Goal: Task Accomplishment & Management: Complete application form

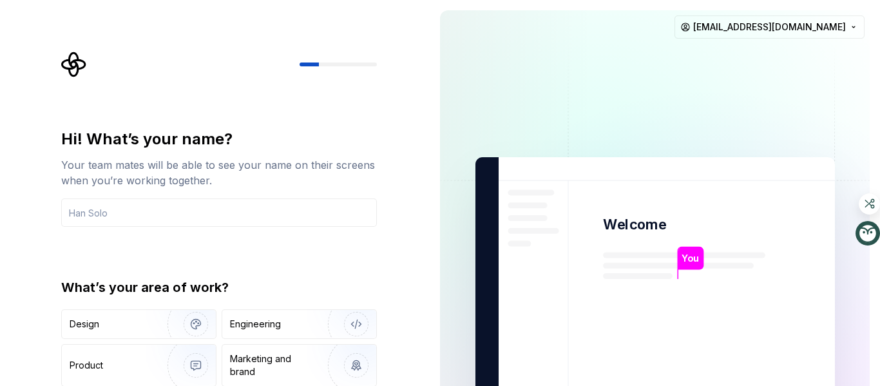
click at [16, 259] on div "Hi! What’s your name? Your team mates will be able to see your name on their sc…" at bounding box center [215, 290] width 430 height 581
click at [106, 371] on div "Product" at bounding box center [112, 365] width 85 height 13
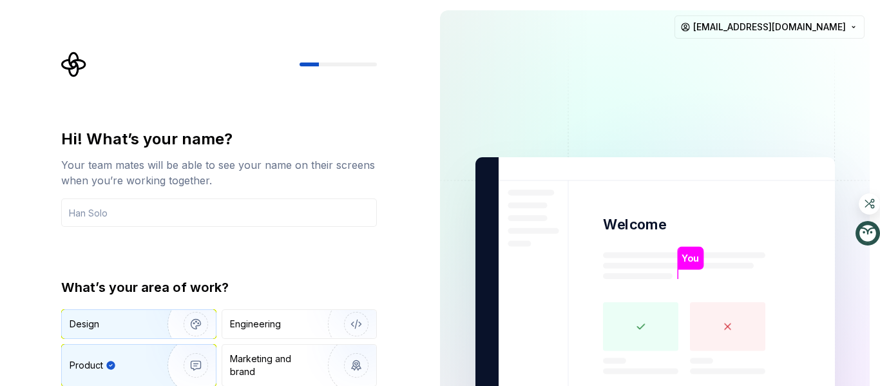
click at [135, 325] on div "Design" at bounding box center [110, 324] width 81 height 13
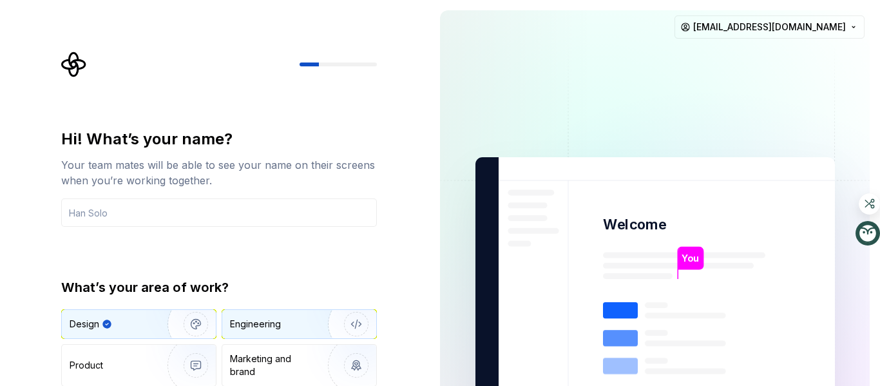
drag, startPoint x: 289, startPoint y: 336, endPoint x: 280, endPoint y: 311, distance: 26.5
click at [288, 336] on div "Engineering" at bounding box center [299, 324] width 154 height 28
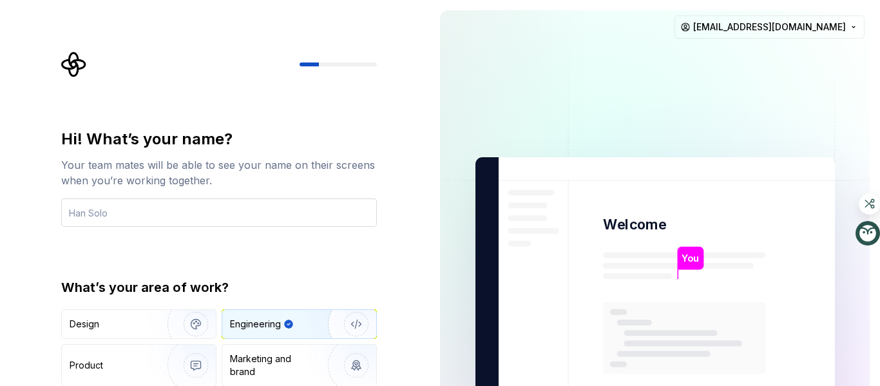
click at [151, 215] on input "text" at bounding box center [219, 212] width 316 height 28
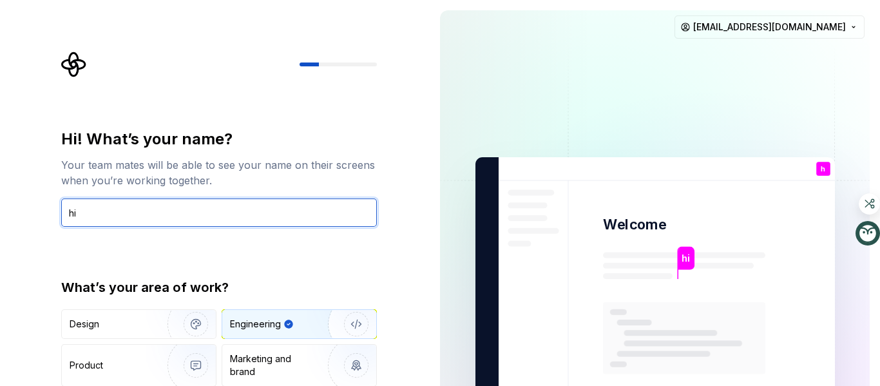
type input "hi"
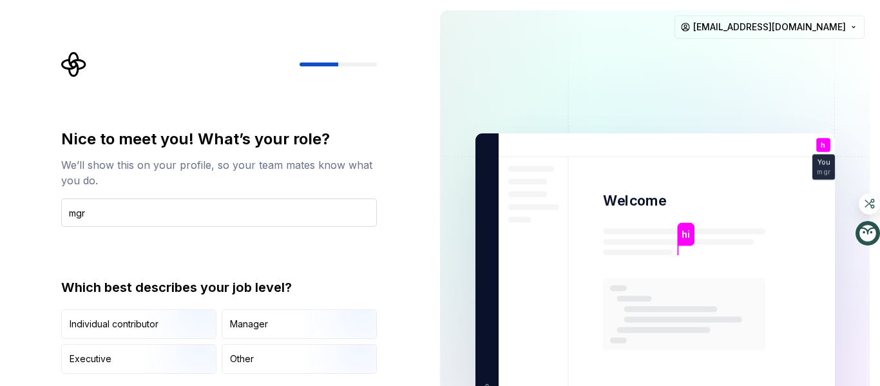
type input "mgr"
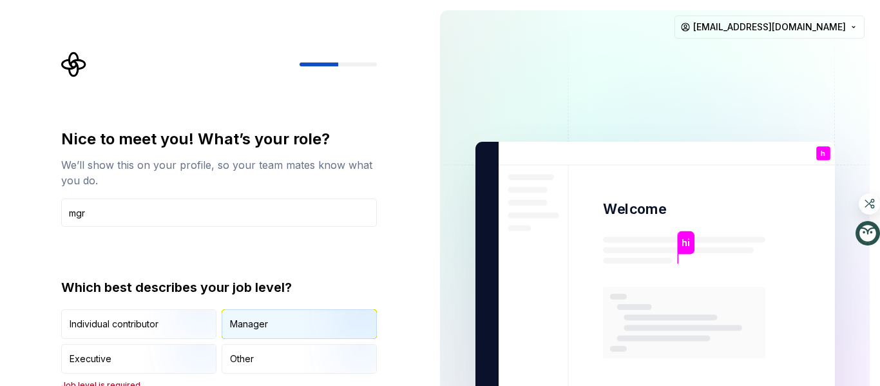
click at [289, 329] on div "Manager" at bounding box center [299, 324] width 154 height 28
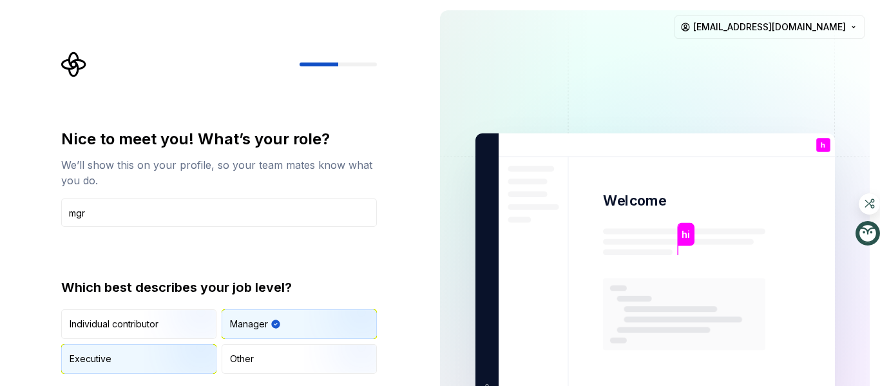
click at [172, 360] on img "button" at bounding box center [185, 375] width 82 height 86
click at [354, 259] on div "Nice to meet you! What’s your role? We’ll show this on your profile, so your te…" at bounding box center [219, 251] width 316 height 245
click at [137, 213] on input "mgr" at bounding box center [219, 212] width 316 height 28
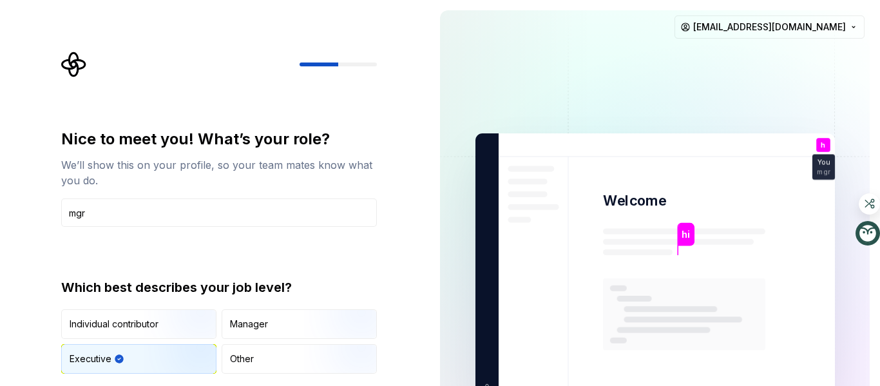
click at [187, 260] on div "Nice to meet you! What’s your role? We’ll show this on your profile, so your te…" at bounding box center [219, 251] width 316 height 245
click at [160, 358] on img "button" at bounding box center [185, 375] width 82 height 86
type button "Executive"
